Goal: Find specific page/section: Find specific page/section

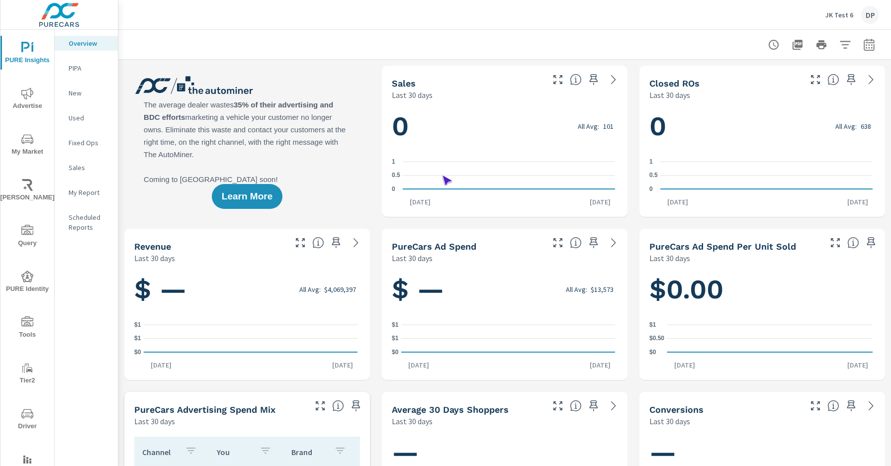
click at [25, 420] on span "Driver" at bounding box center [27, 420] width 48 height 24
